Goal: Task Accomplishment & Management: Manage account settings

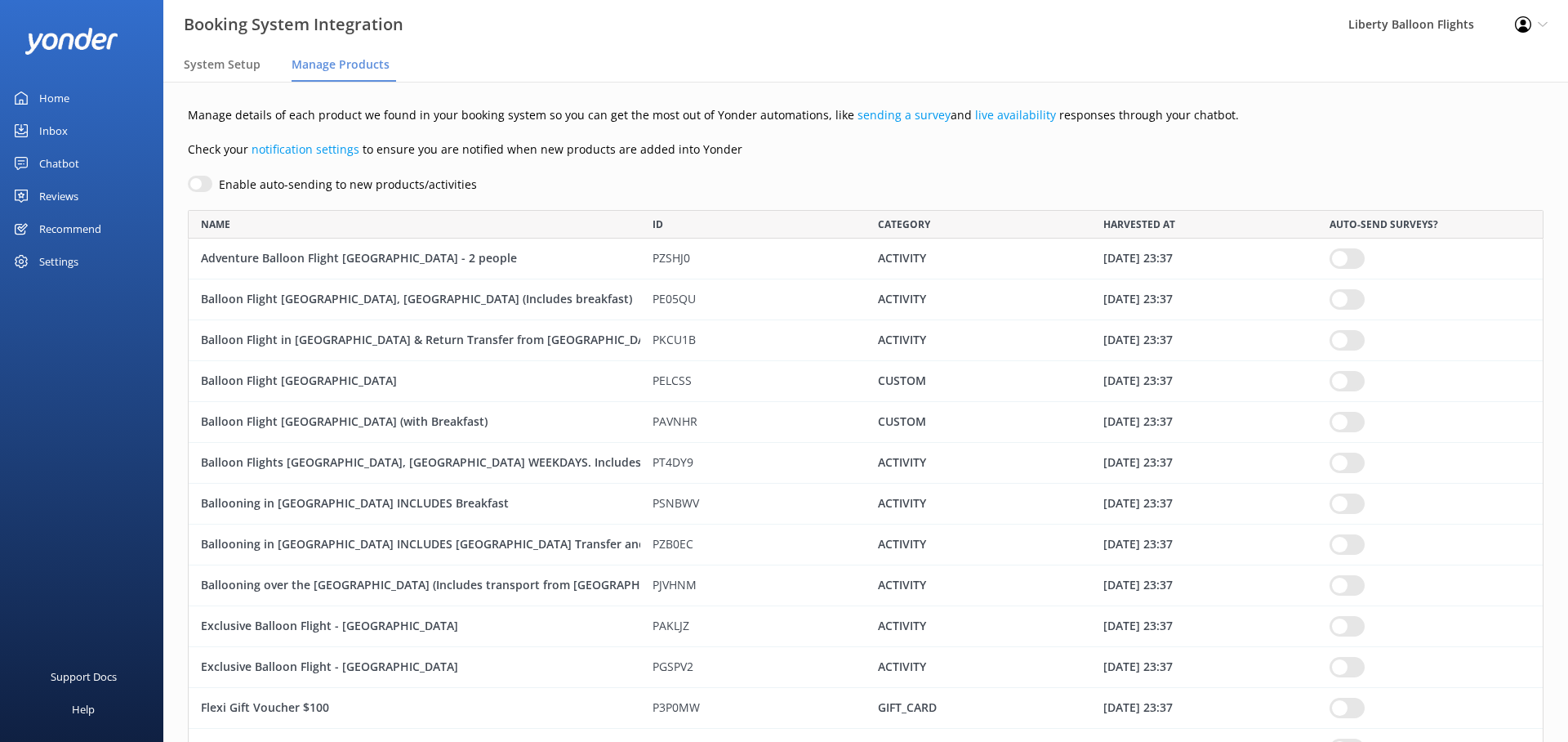
scroll to position [1174, 1356]
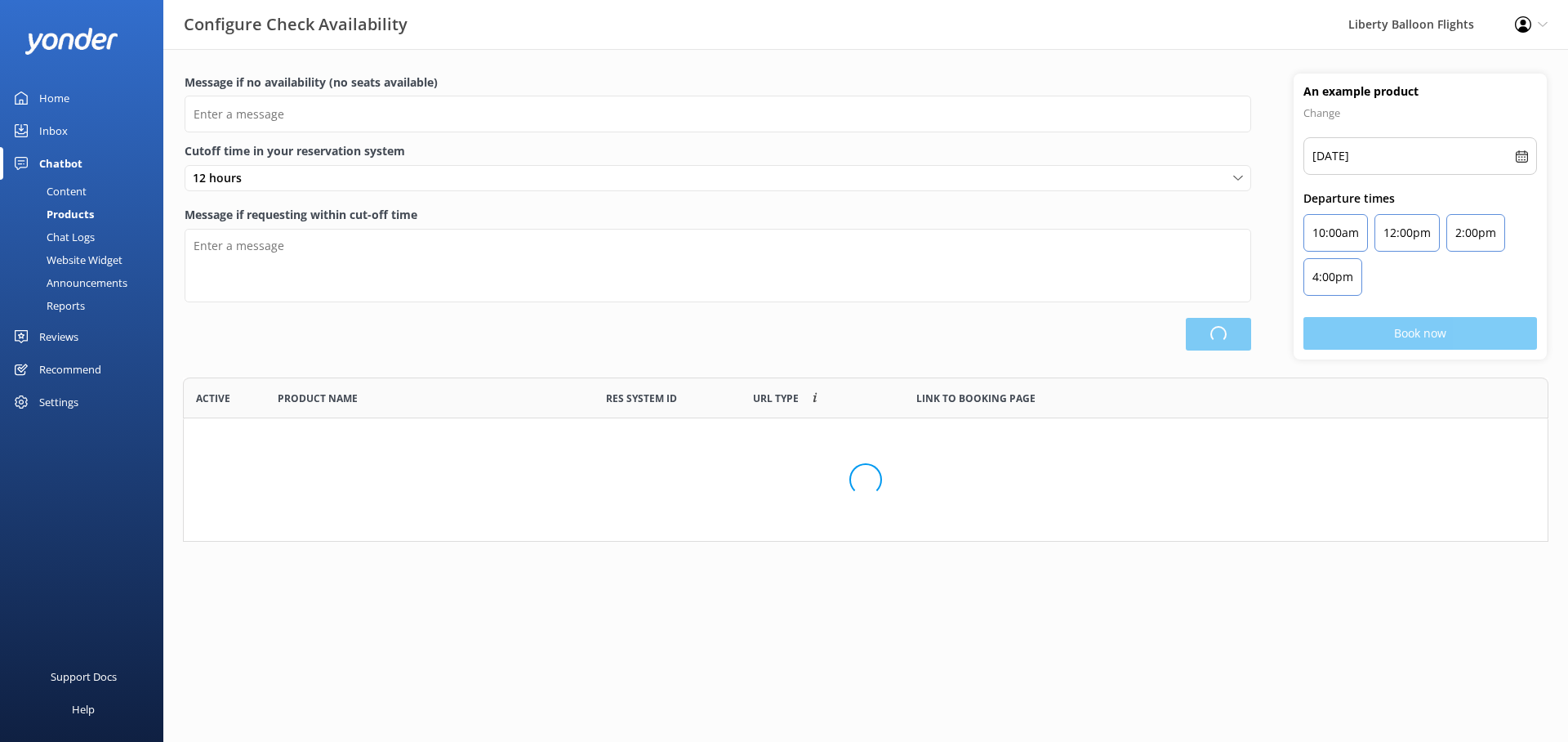
scroll to position [165, 1366]
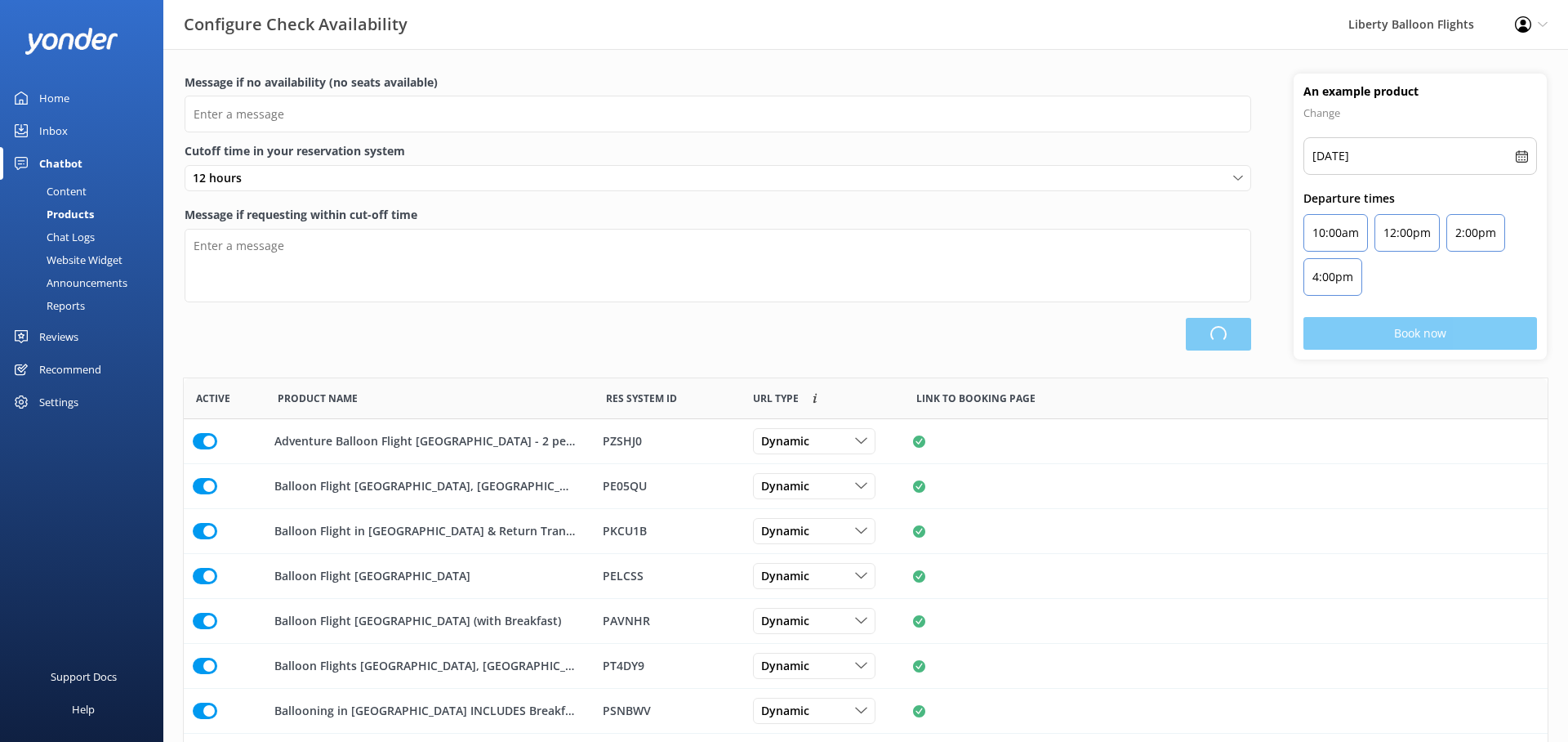
type input "There are no seats available, please check an alternative day"
type textarea "Our online booking system closes {hours} prior to departure. Please contact us …"
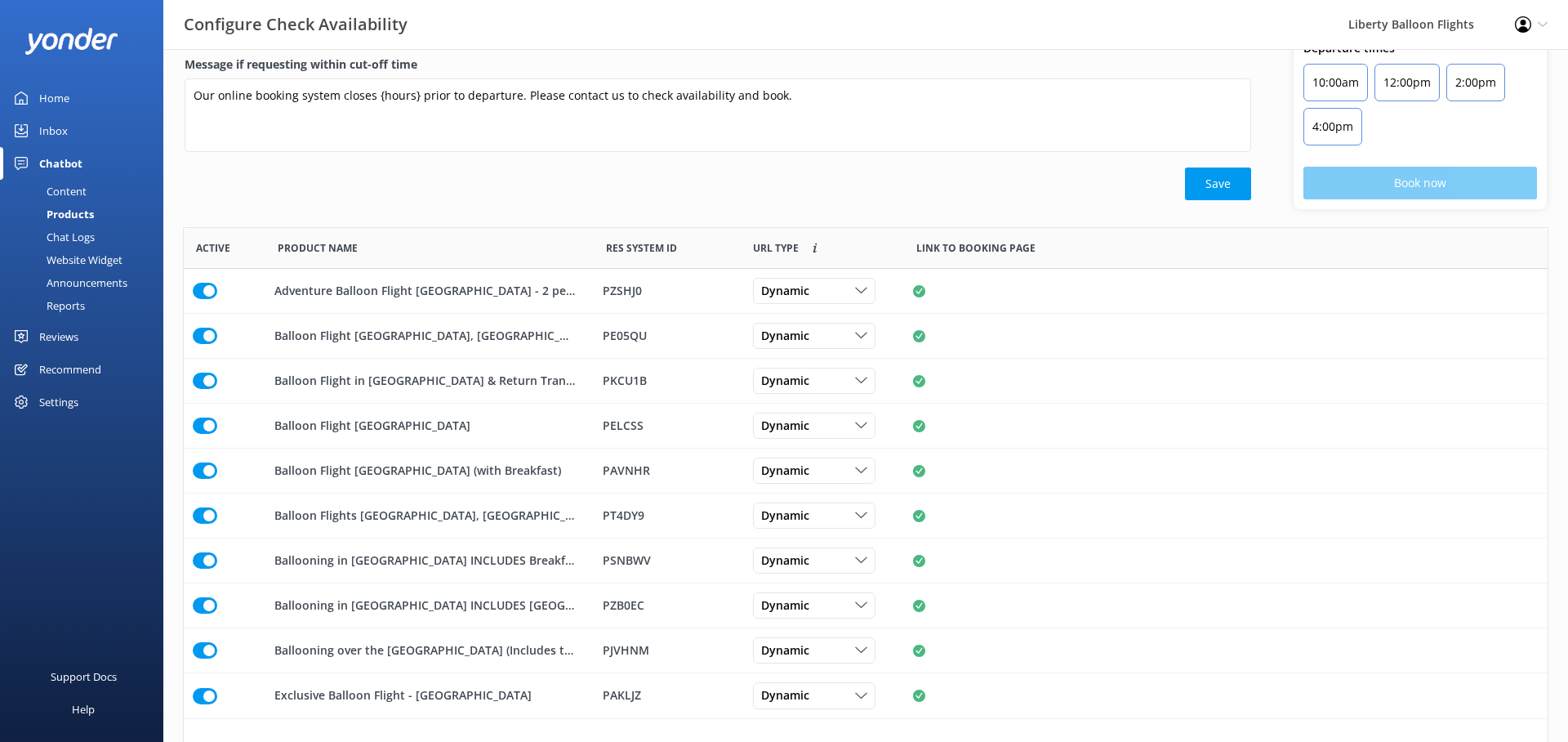
scroll to position [185, 0]
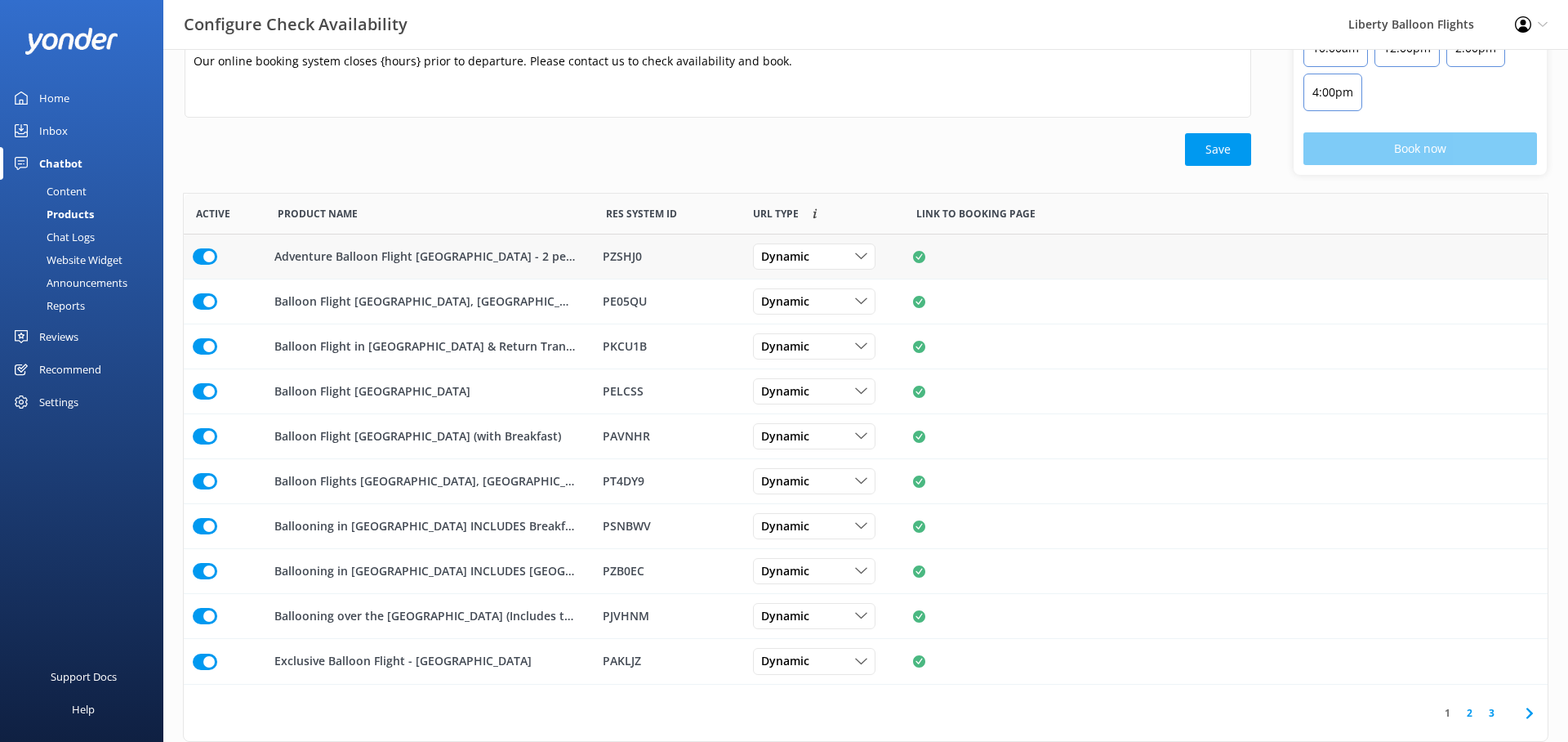
click at [204, 256] on input "row" at bounding box center [205, 257] width 24 height 16
click at [204, 662] on input "row" at bounding box center [205, 661] width 24 height 16
click at [1470, 713] on link "2" at bounding box center [1469, 713] width 22 height 16
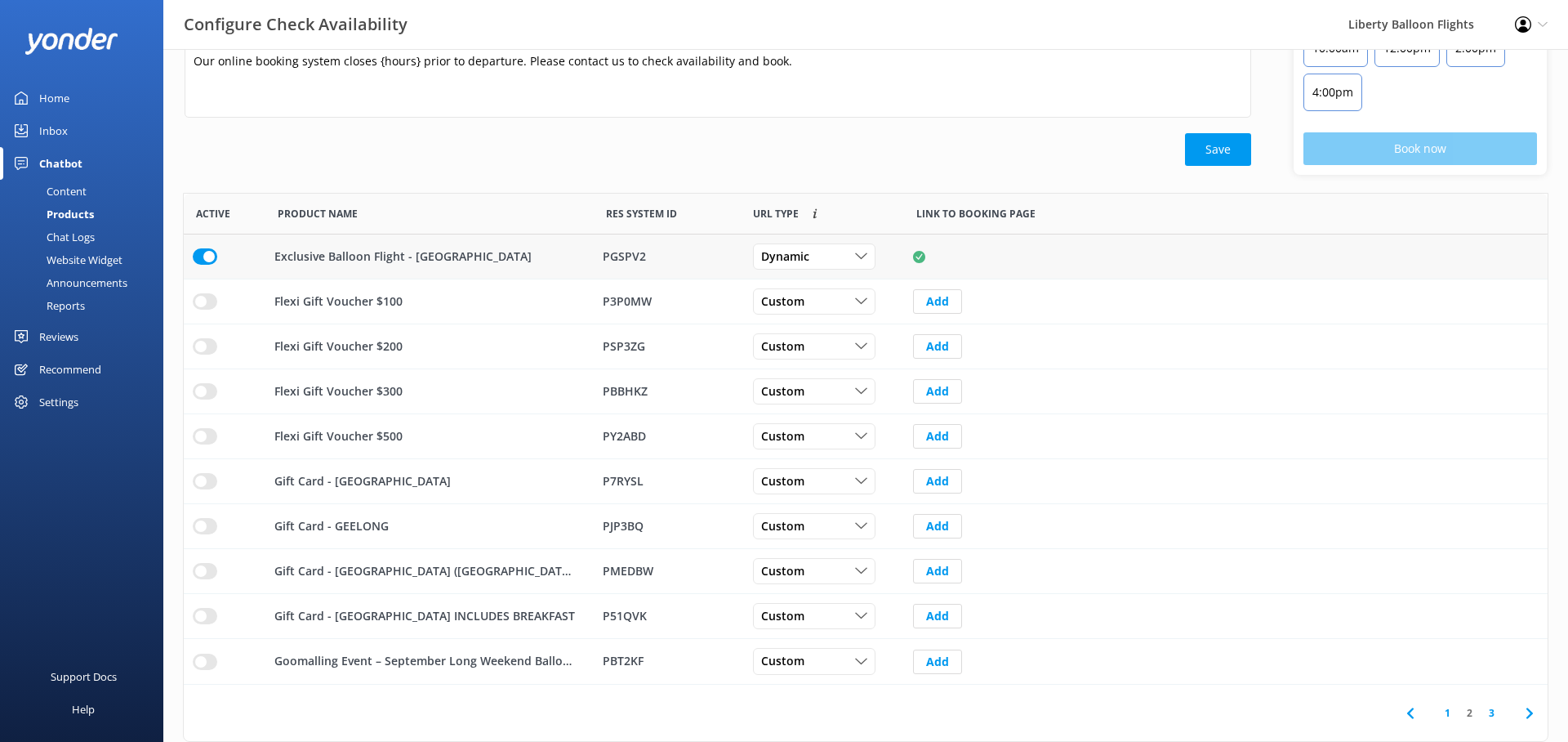
click at [205, 257] on input "row" at bounding box center [205, 257] width 24 height 16
click at [204, 305] on input "row" at bounding box center [205, 302] width 24 height 16
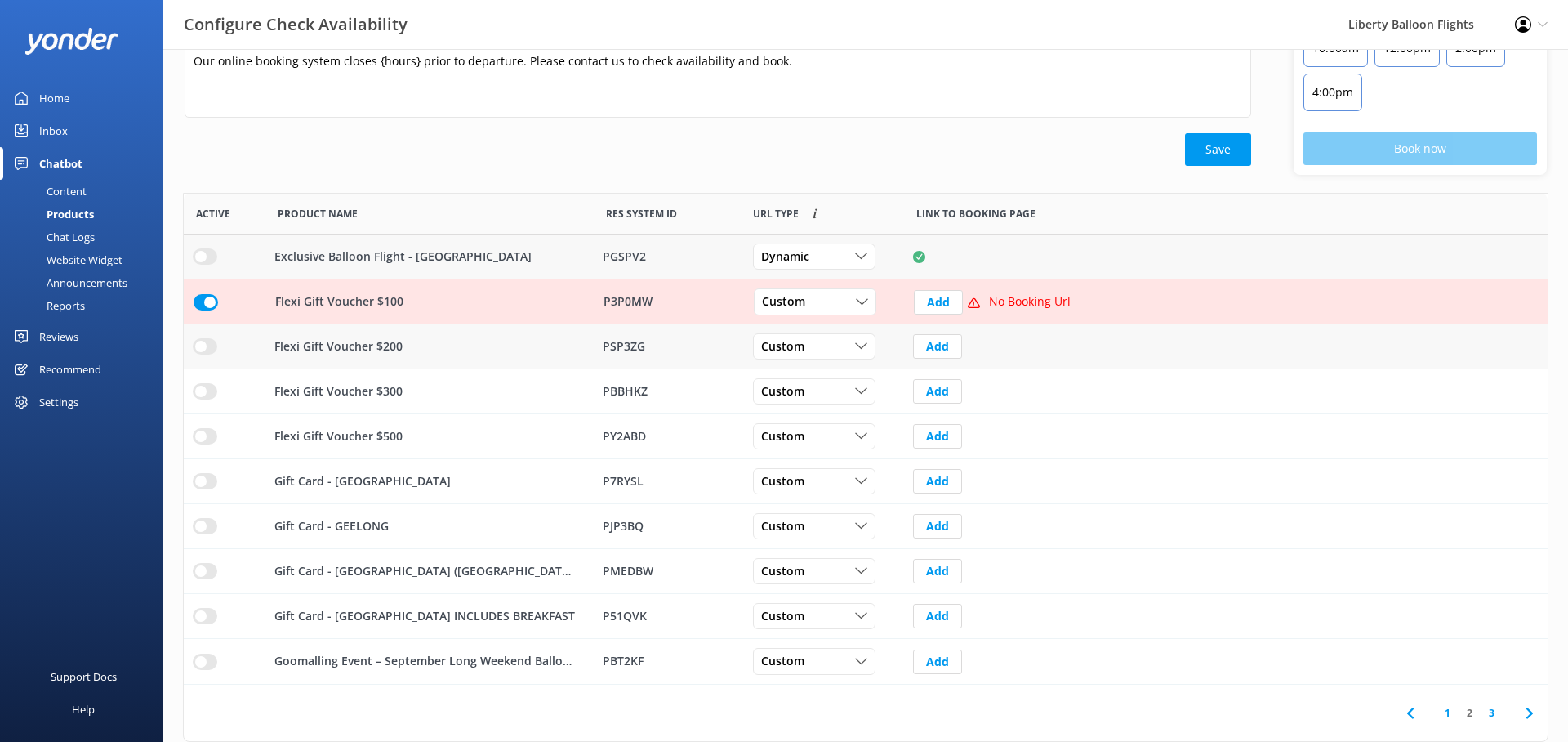
click at [205, 343] on input "row" at bounding box center [205, 346] width 24 height 16
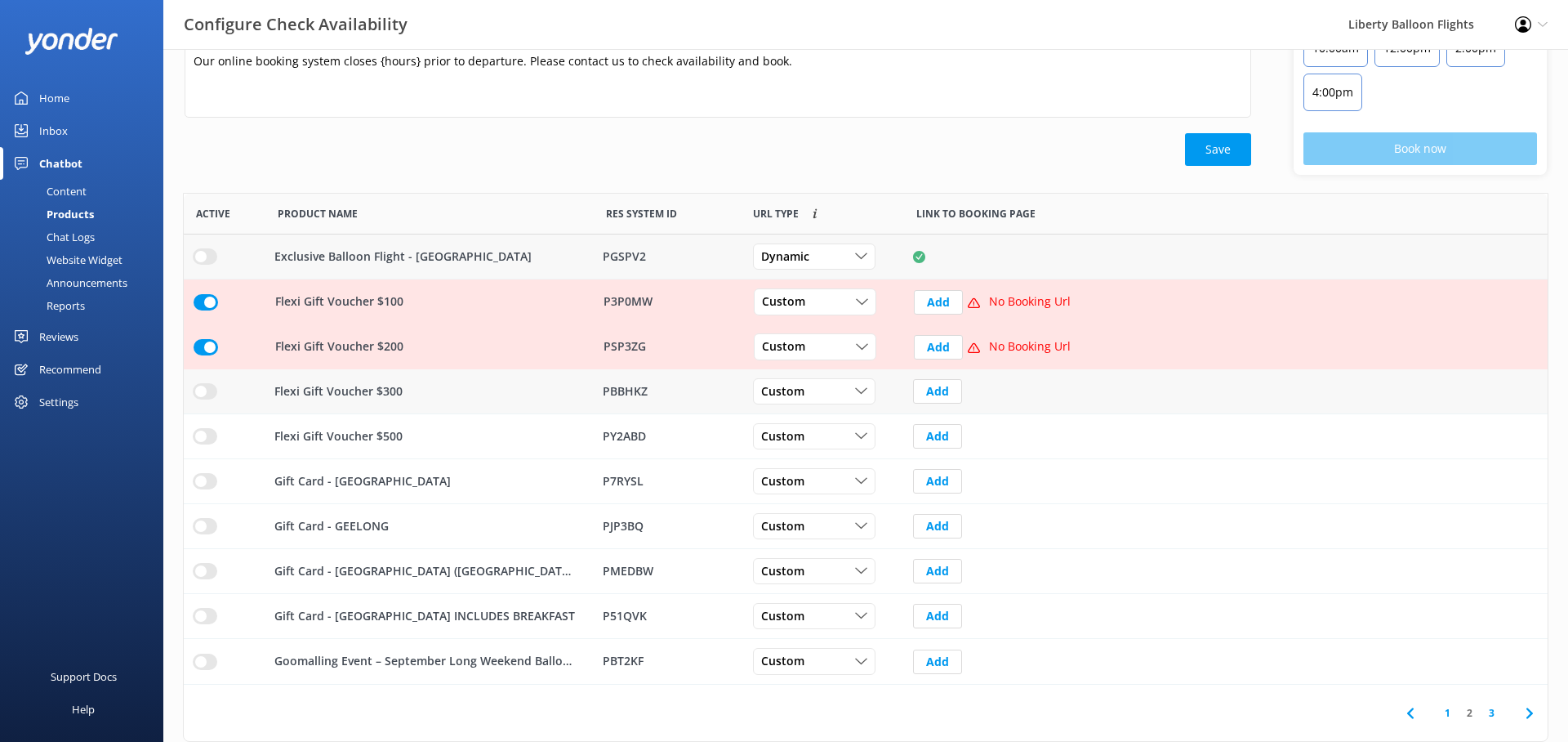
click at [205, 384] on input "row" at bounding box center [205, 391] width 24 height 16
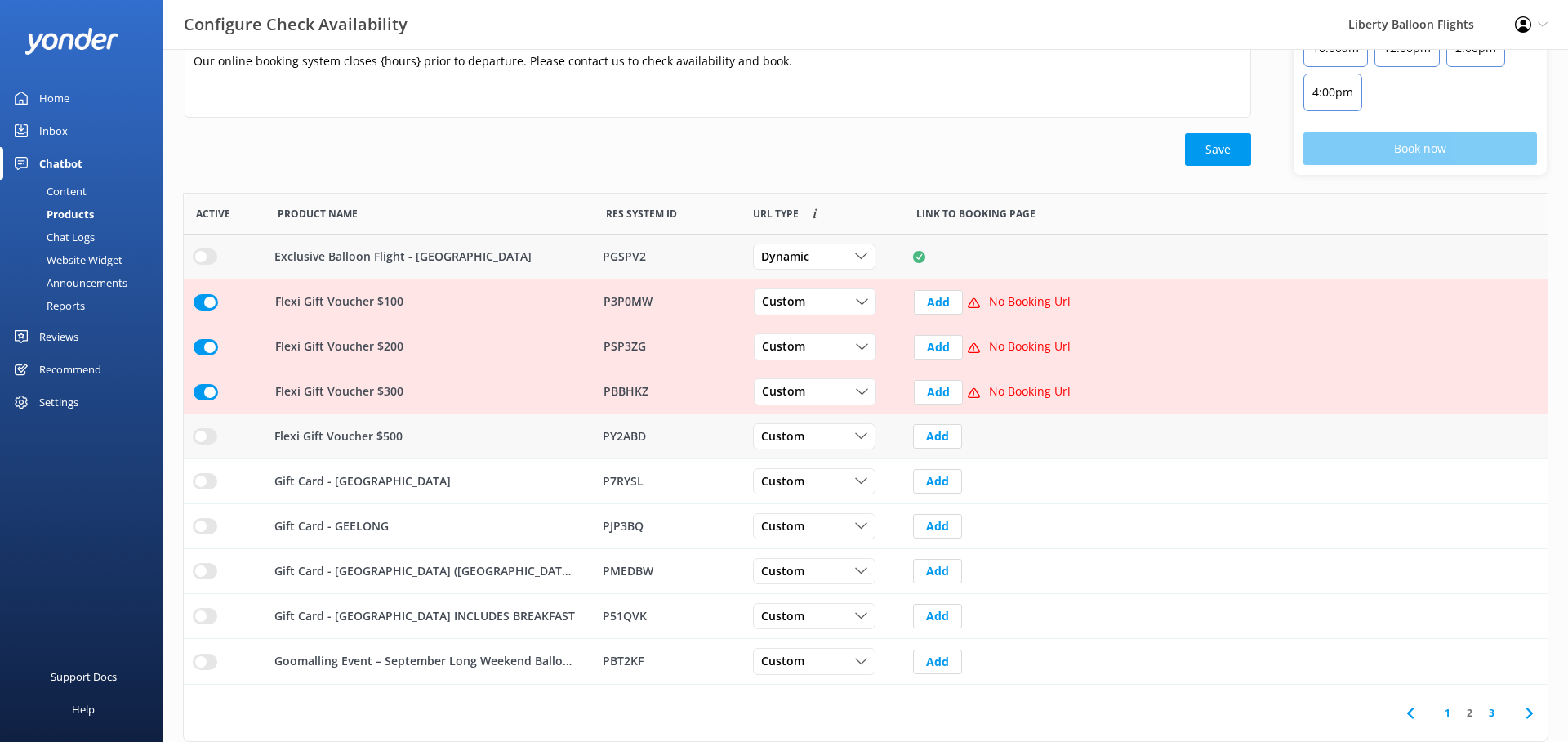
click at [204, 439] on input "row" at bounding box center [205, 436] width 24 height 16
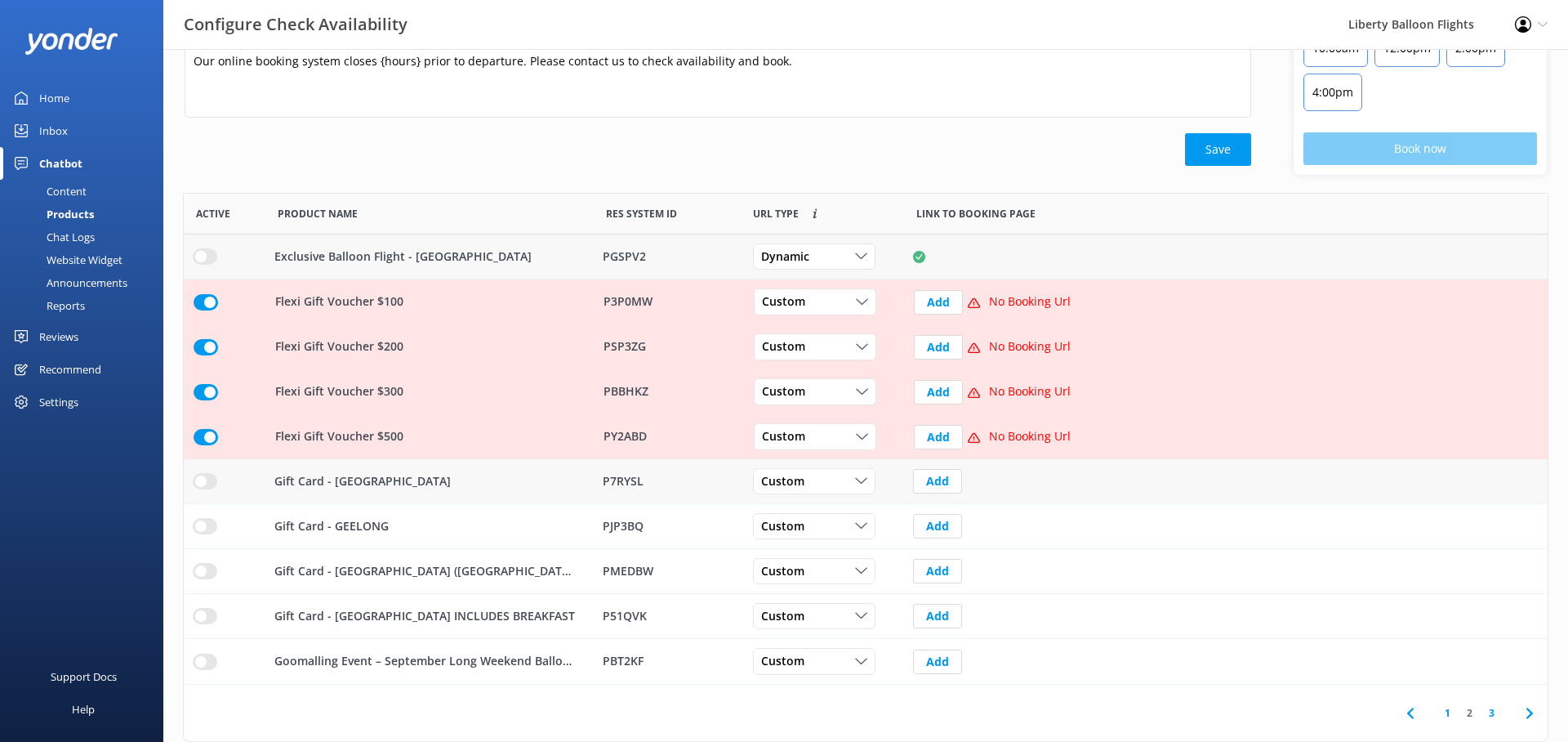
click at [198, 474] on input "row" at bounding box center [205, 481] width 24 height 16
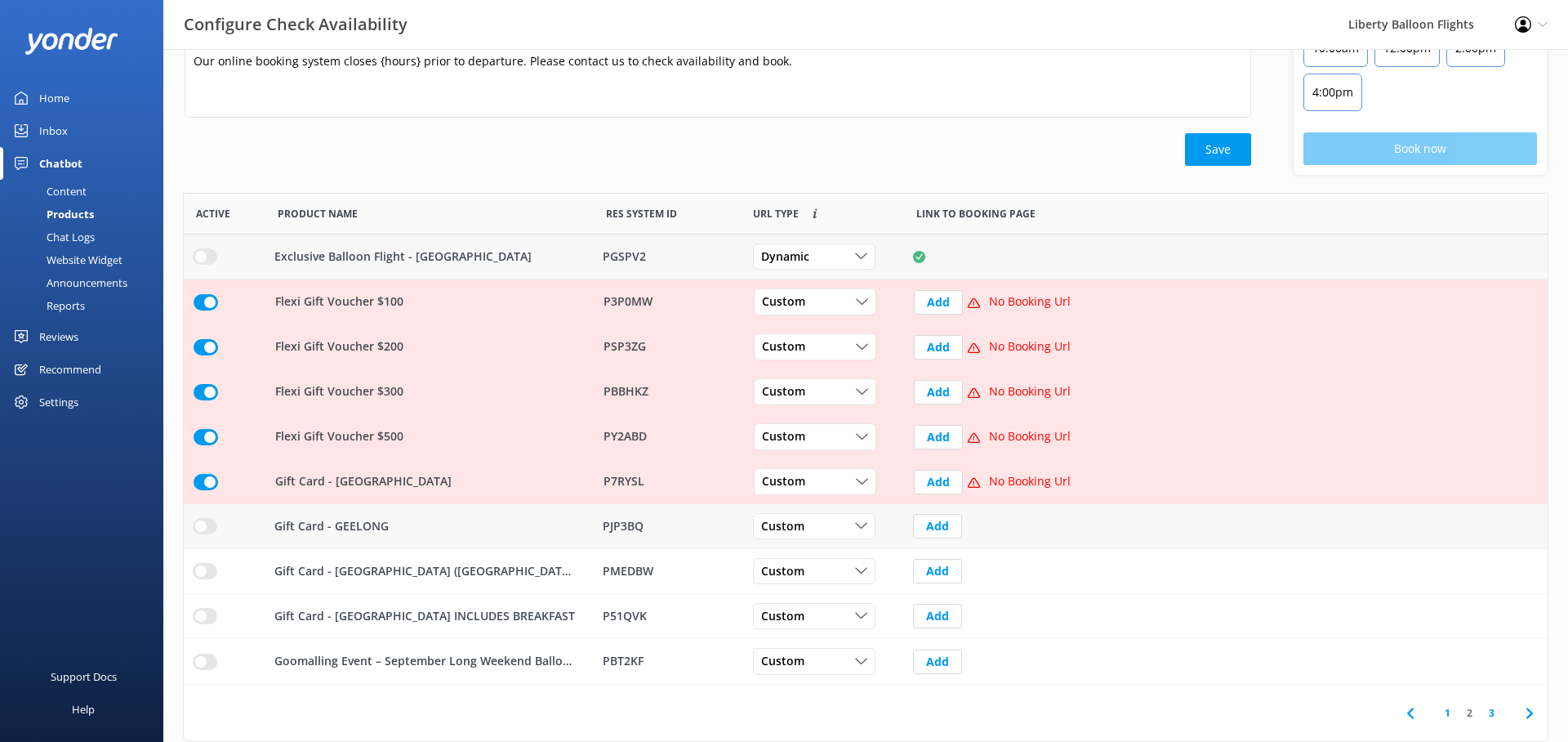
click at [200, 520] on input "row" at bounding box center [205, 526] width 24 height 16
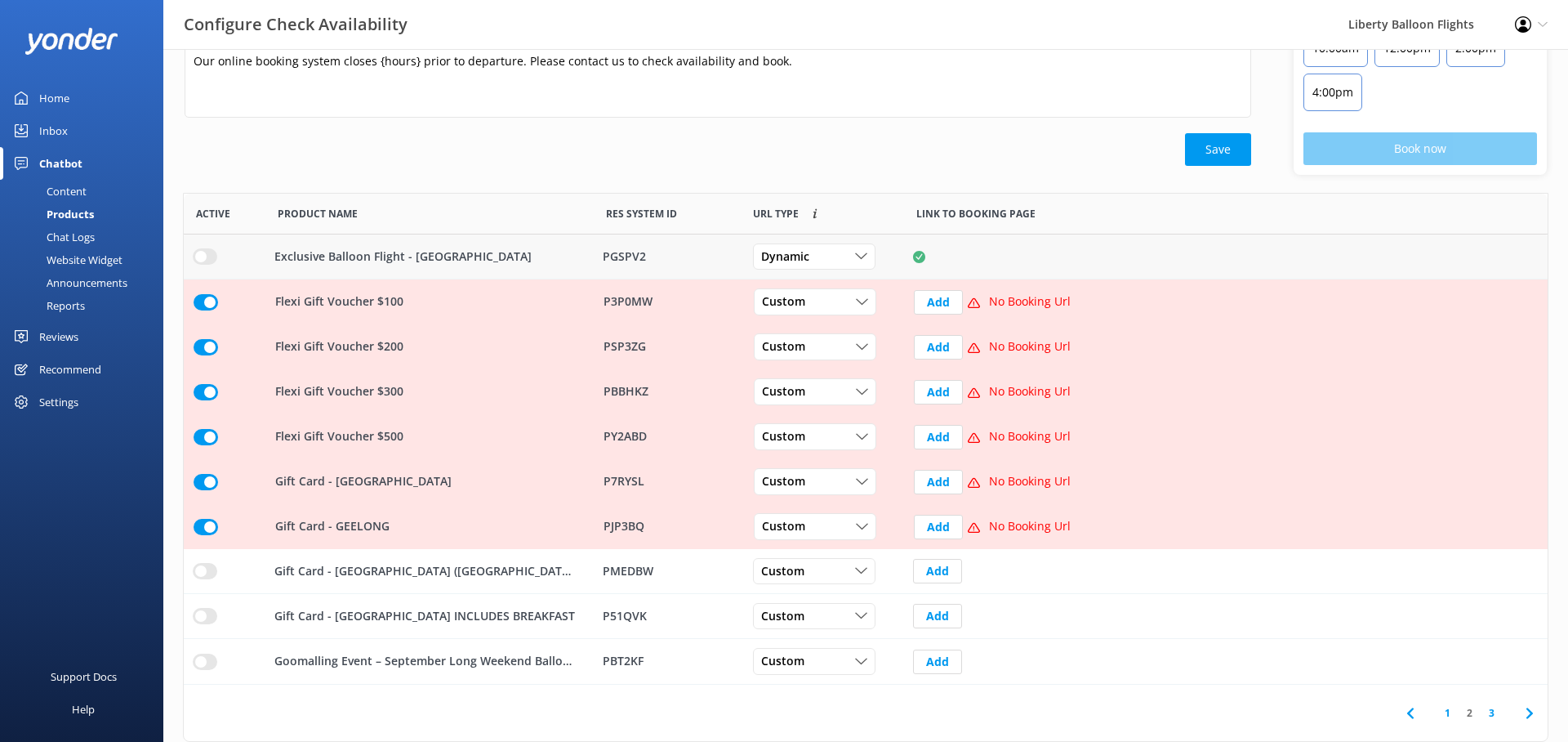
click at [204, 307] on input "row" at bounding box center [205, 302] width 24 height 16
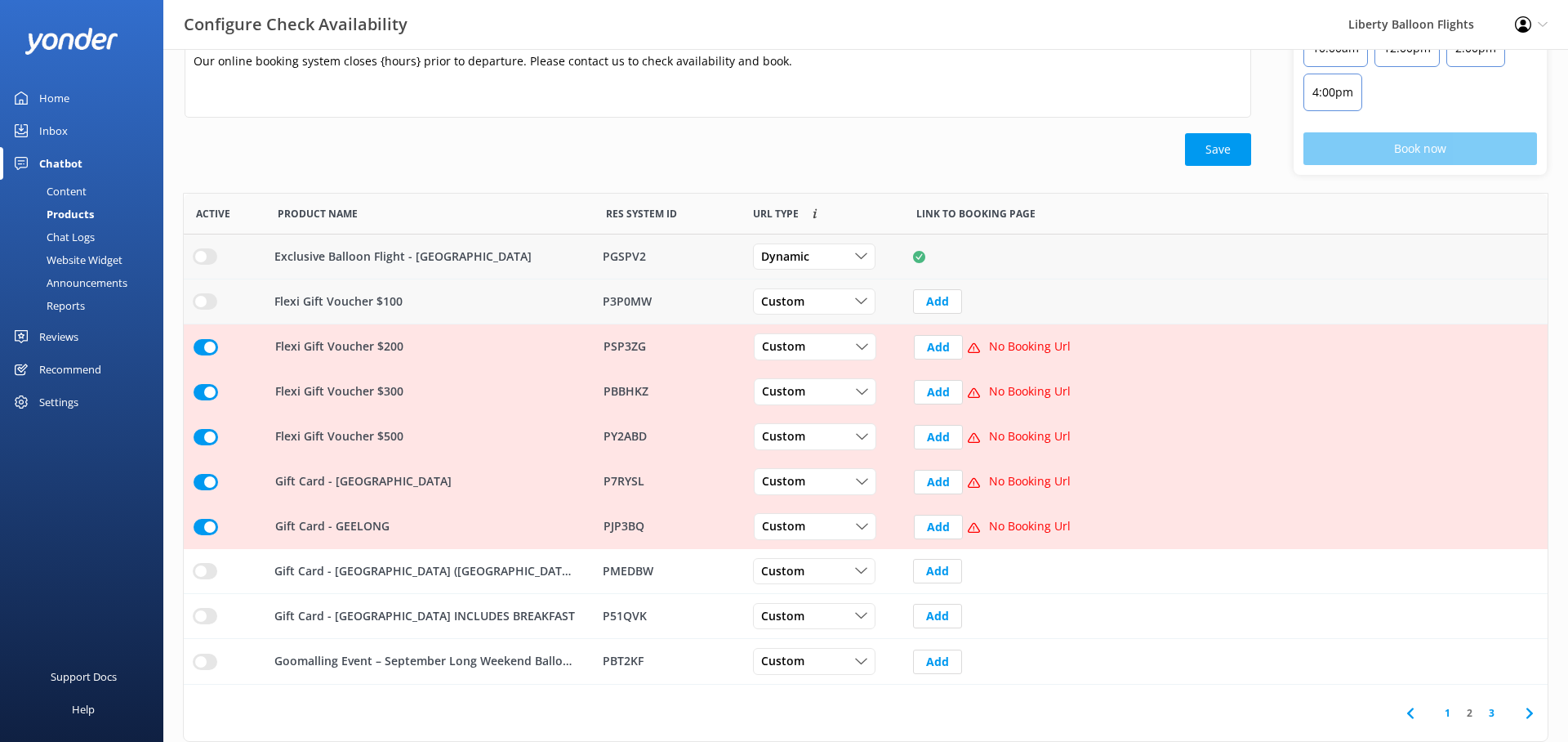
click at [207, 343] on input "row" at bounding box center [205, 347] width 24 height 16
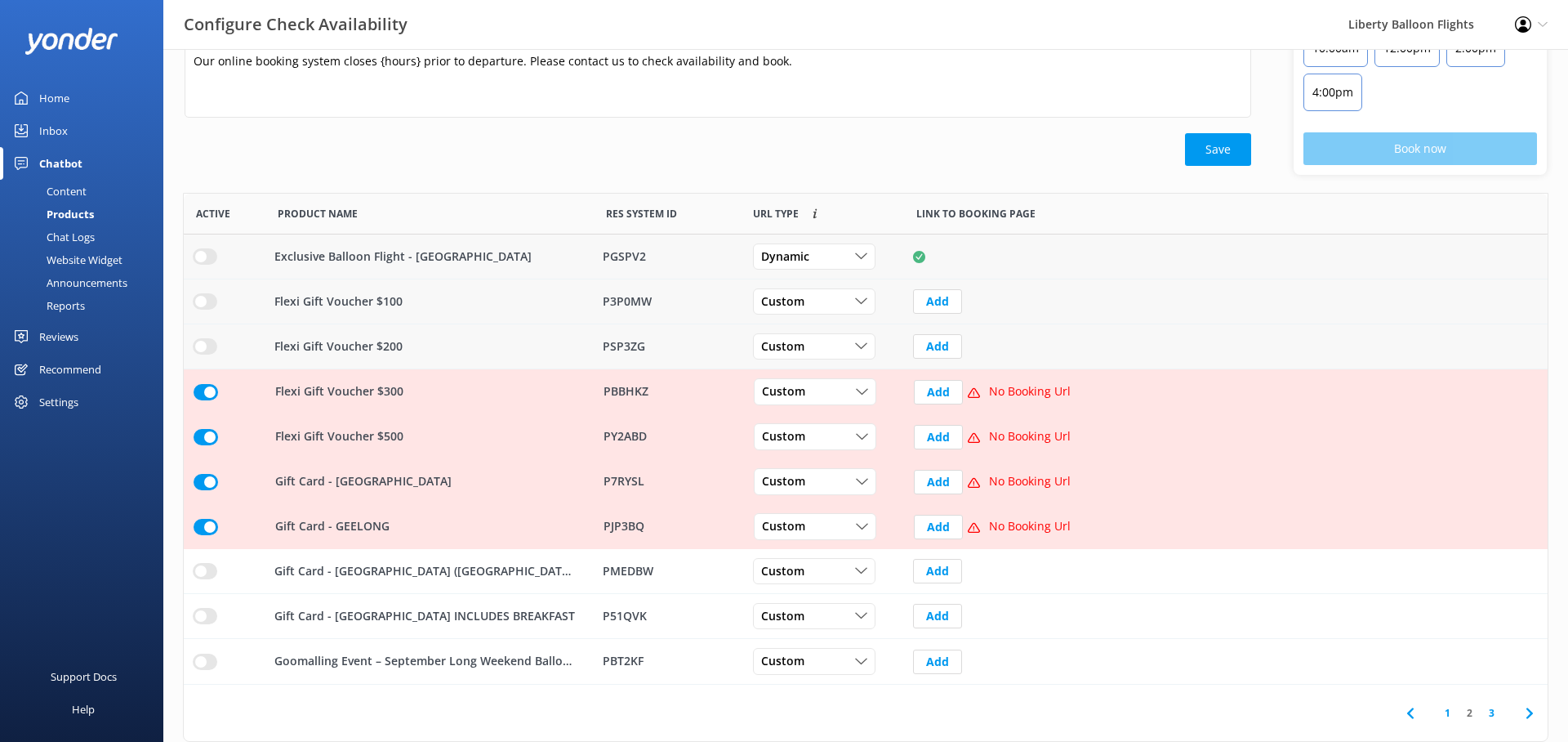
click at [204, 394] on input "row" at bounding box center [205, 392] width 24 height 16
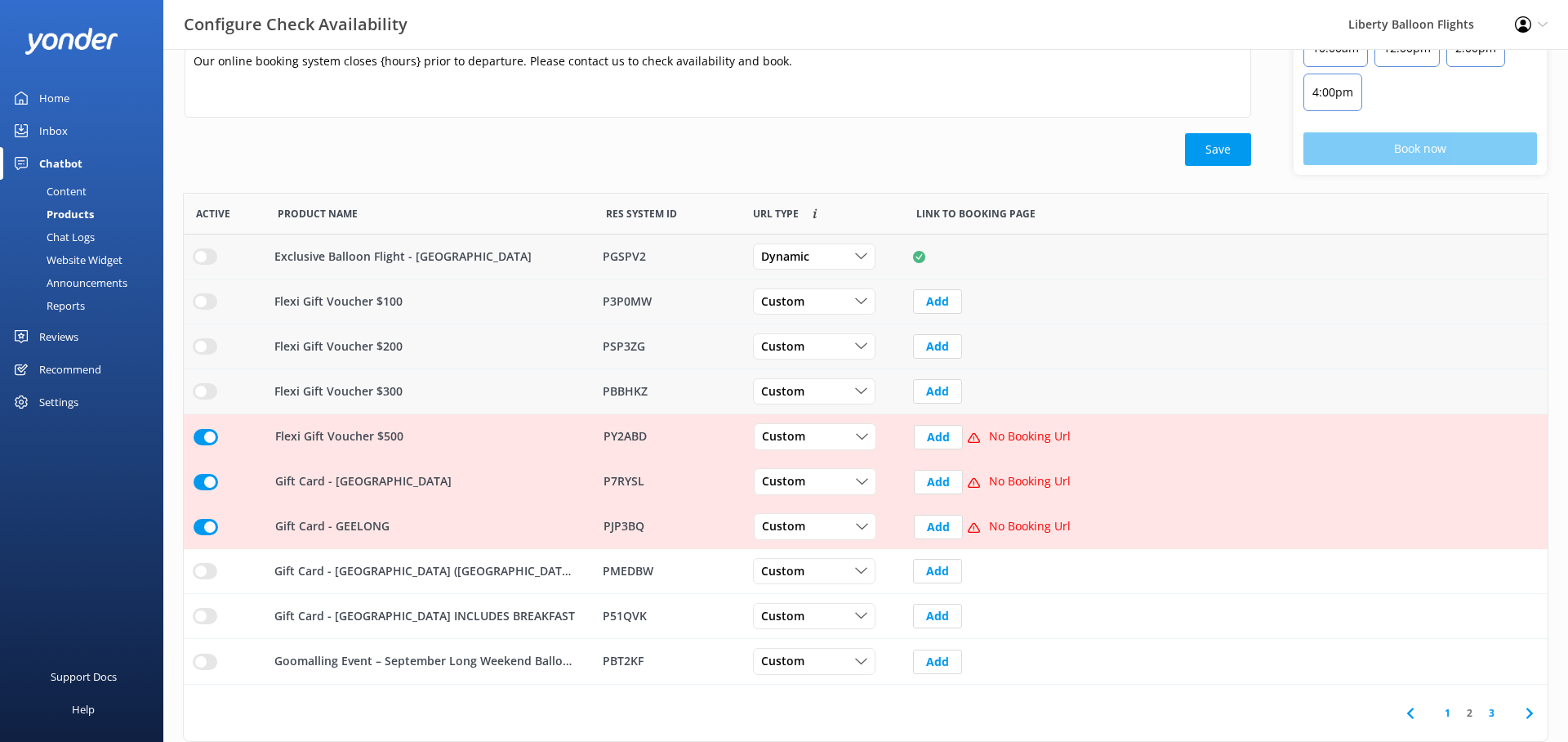
click at [203, 437] on input "row" at bounding box center [205, 437] width 24 height 16
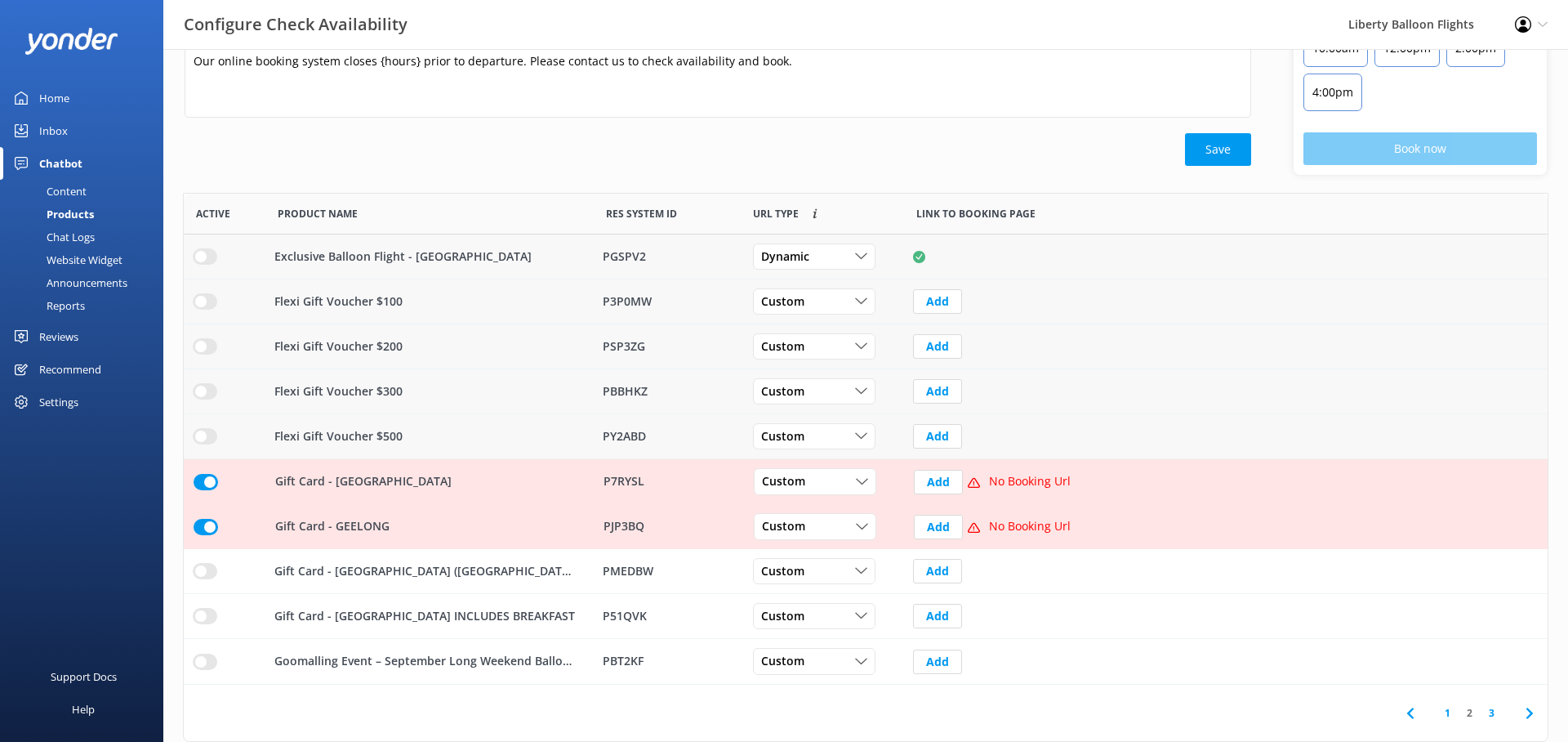
click at [206, 479] on input "row" at bounding box center [205, 482] width 24 height 16
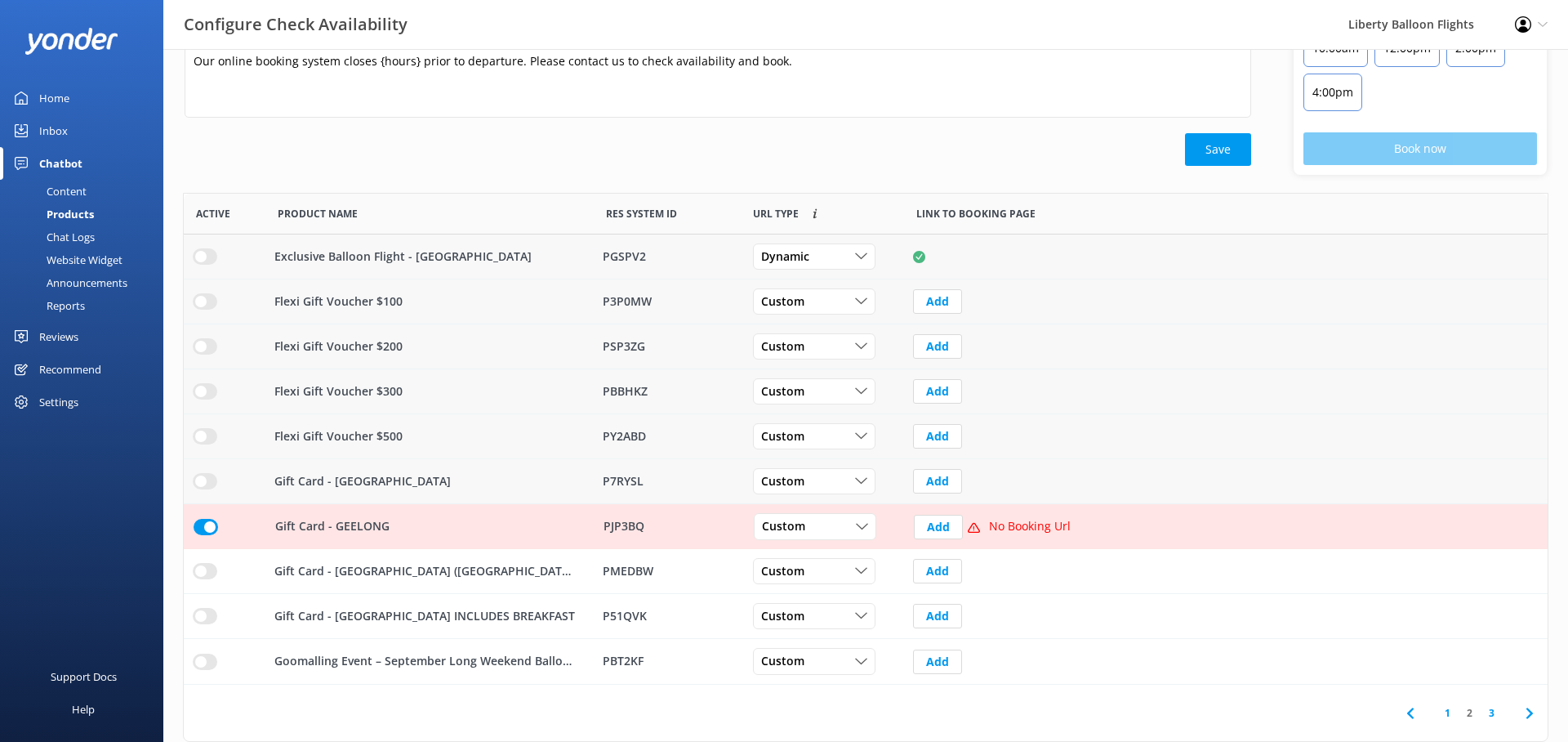
click at [206, 519] on input "row" at bounding box center [205, 527] width 24 height 16
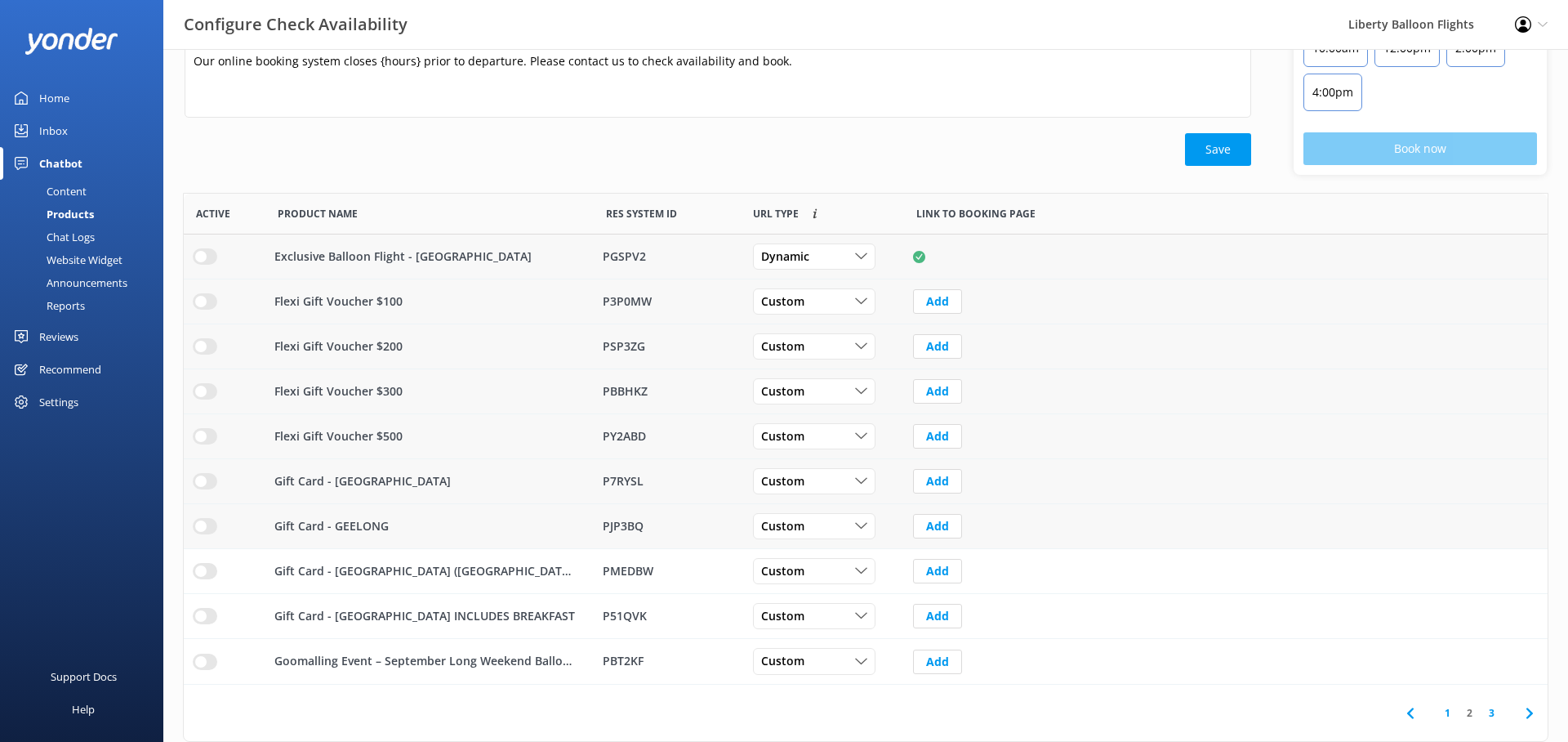
click at [1493, 713] on link "3" at bounding box center [1492, 713] width 22 height 16
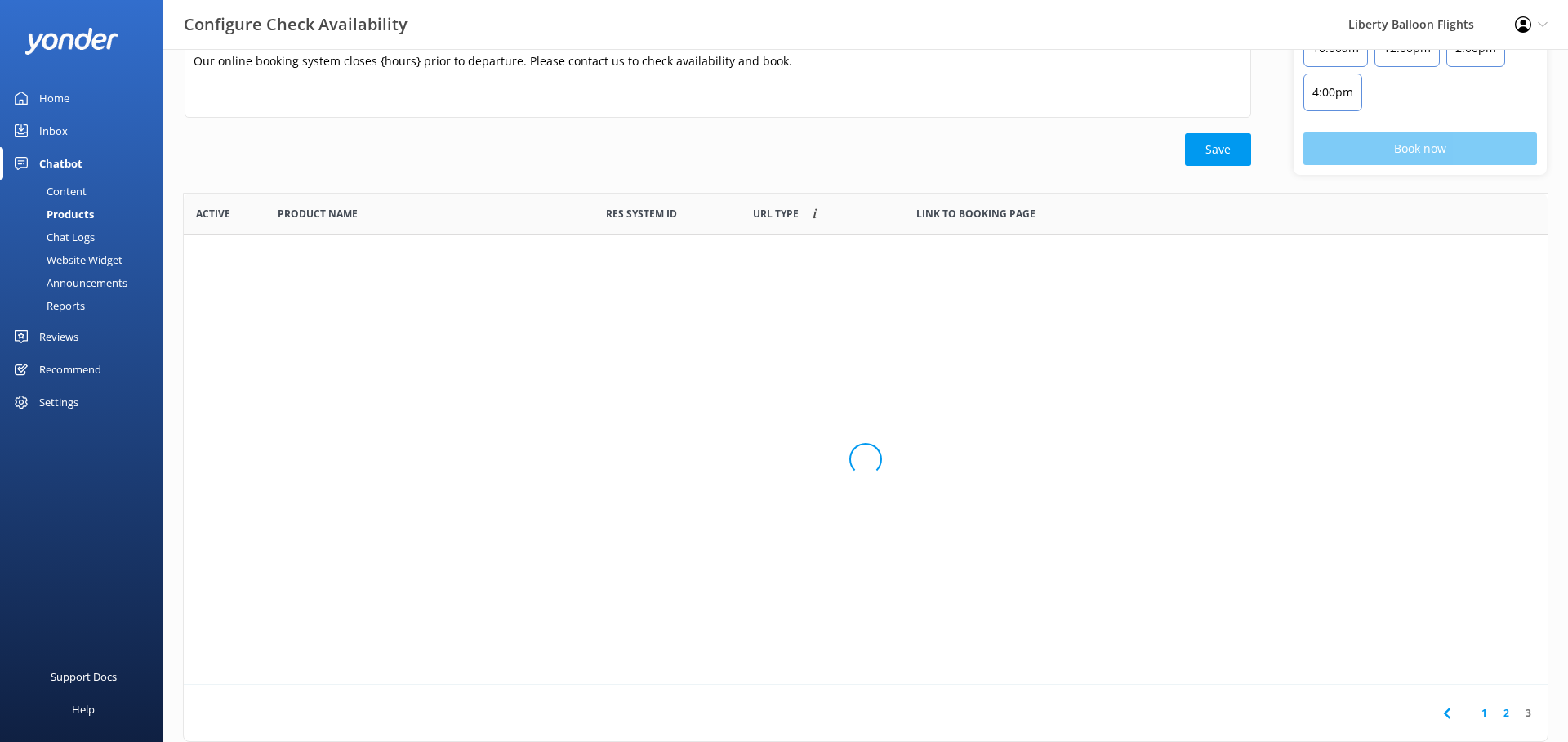
scroll to position [94, 0]
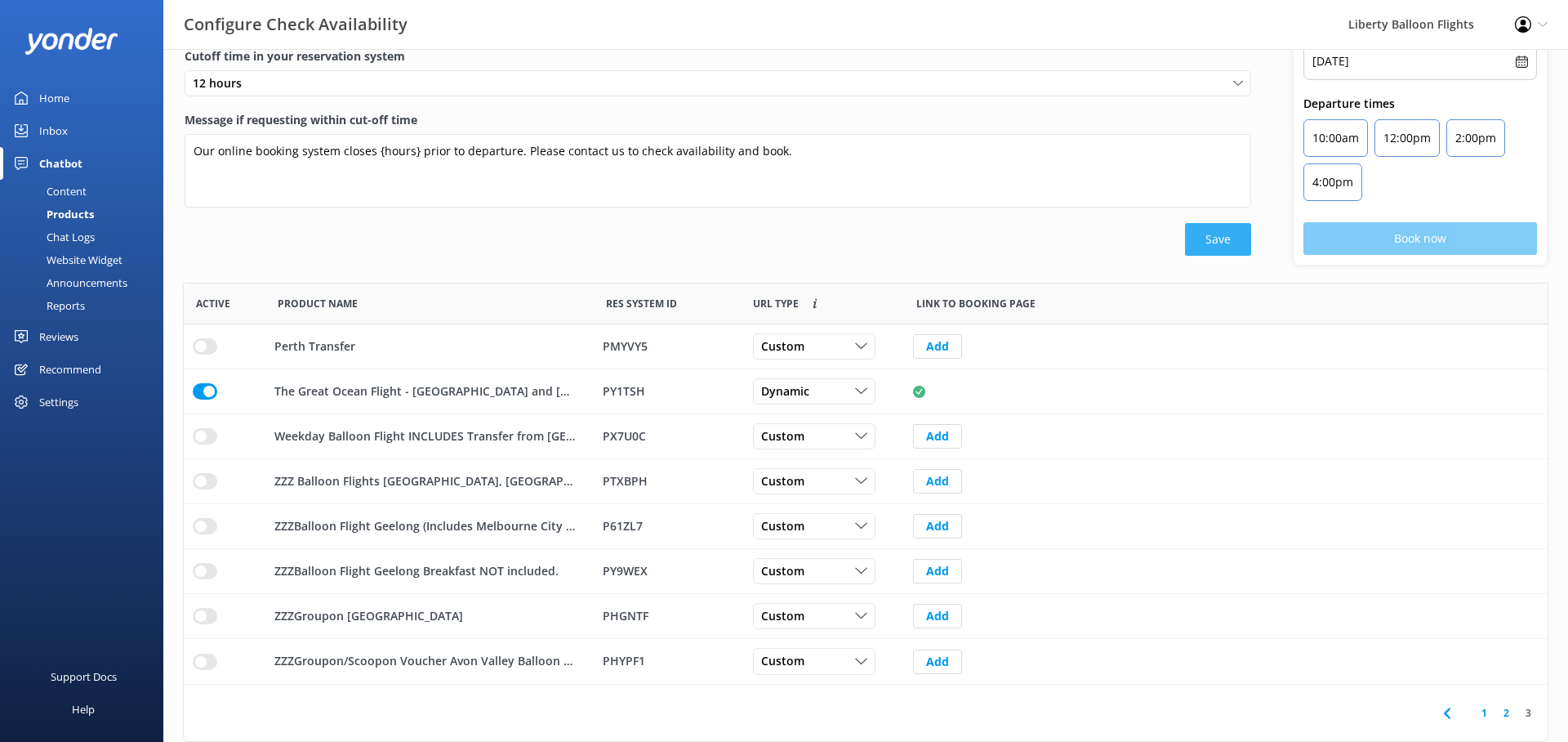
click at [1224, 240] on button "Save" at bounding box center [1218, 239] width 66 height 33
click at [1487, 713] on link "1" at bounding box center [1484, 713] width 22 height 16
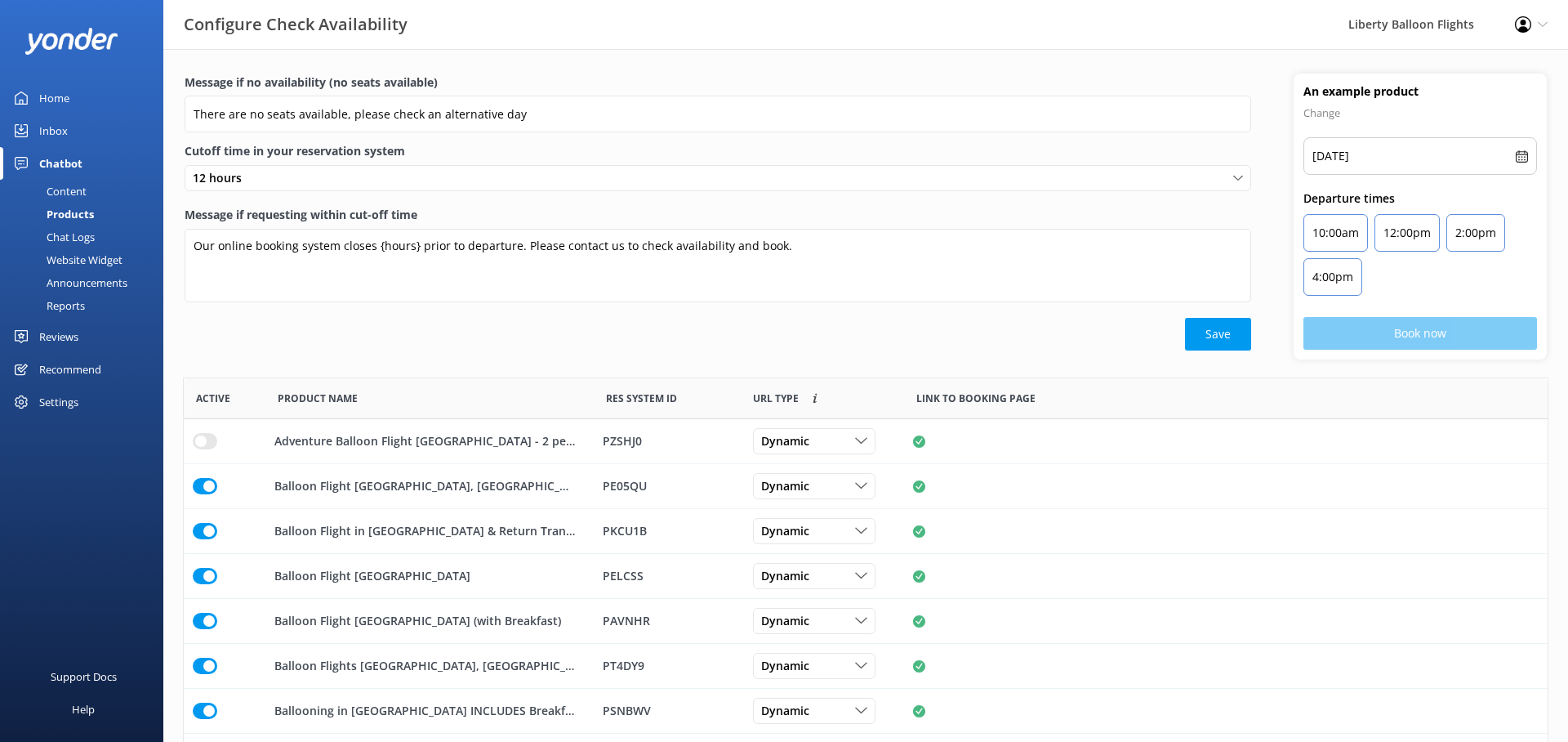
click at [81, 212] on div "Products" at bounding box center [51, 214] width 84 height 23
click at [68, 187] on div "Content" at bounding box center [48, 191] width 77 height 23
